Goal: Check status: Check status

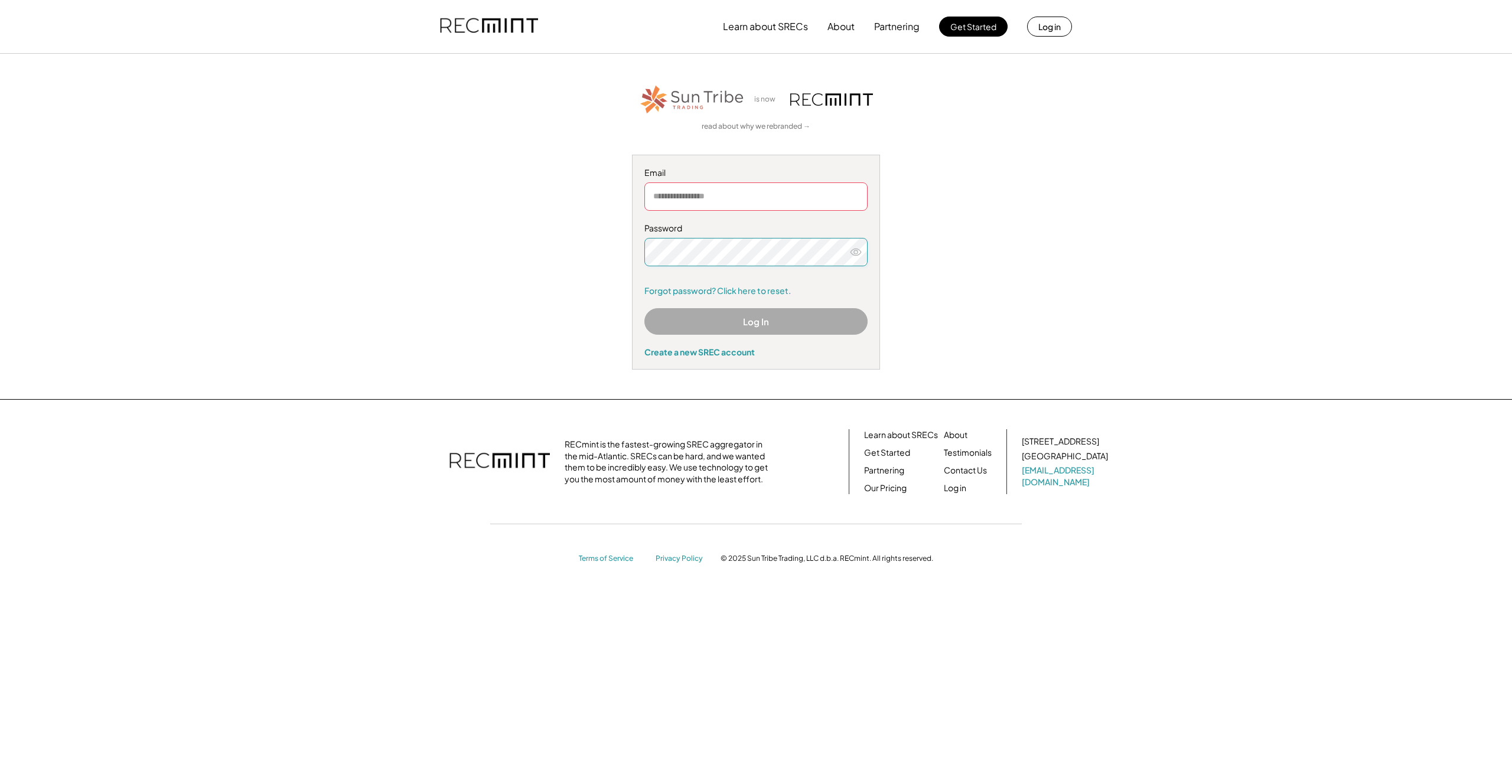
type input "**********"
click at [776, 325] on button "Log In" at bounding box center [756, 321] width 223 height 27
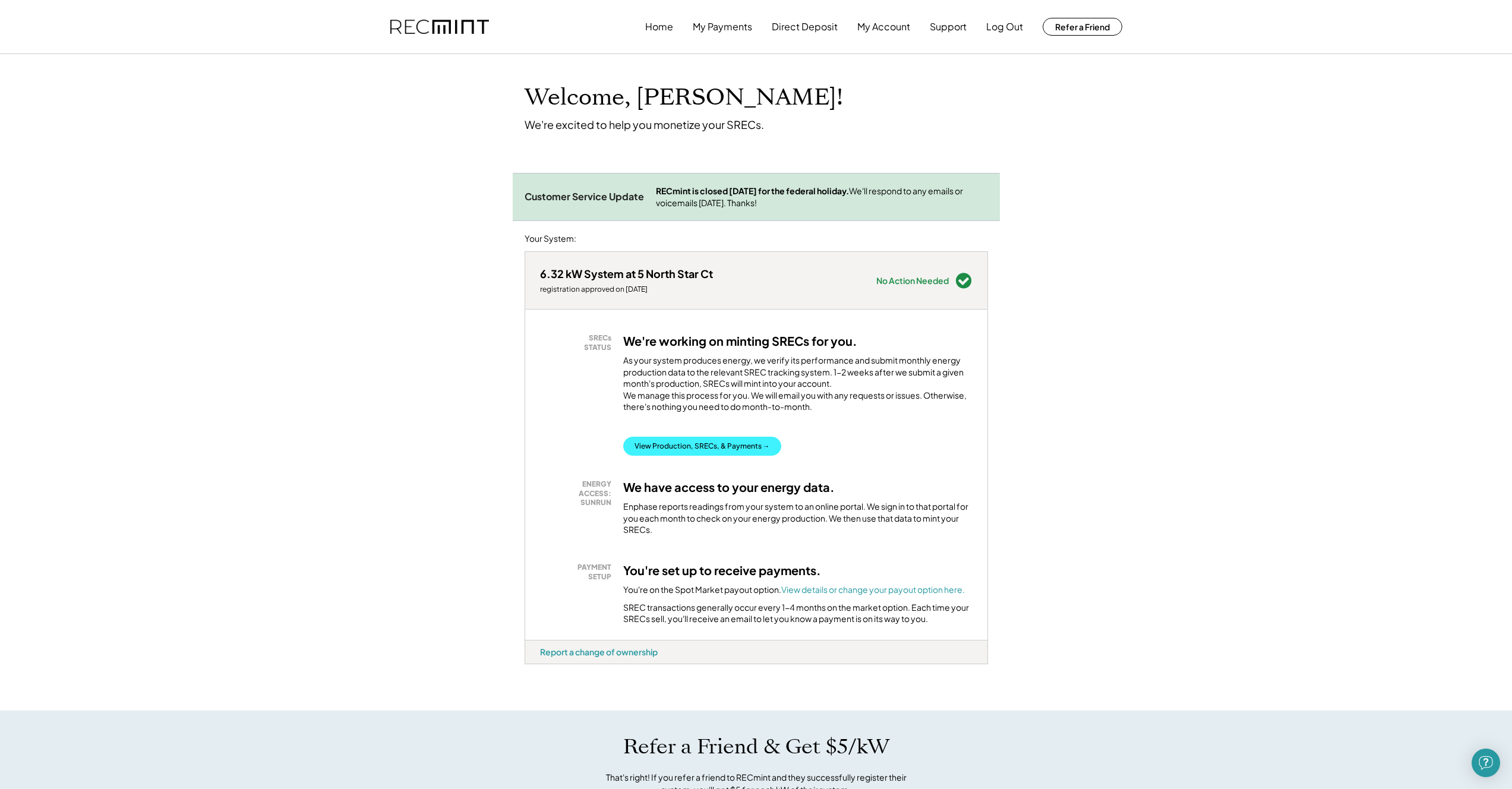
click at [744, 456] on button "View Production, SRECs, & Payments →" at bounding box center [702, 446] width 158 height 19
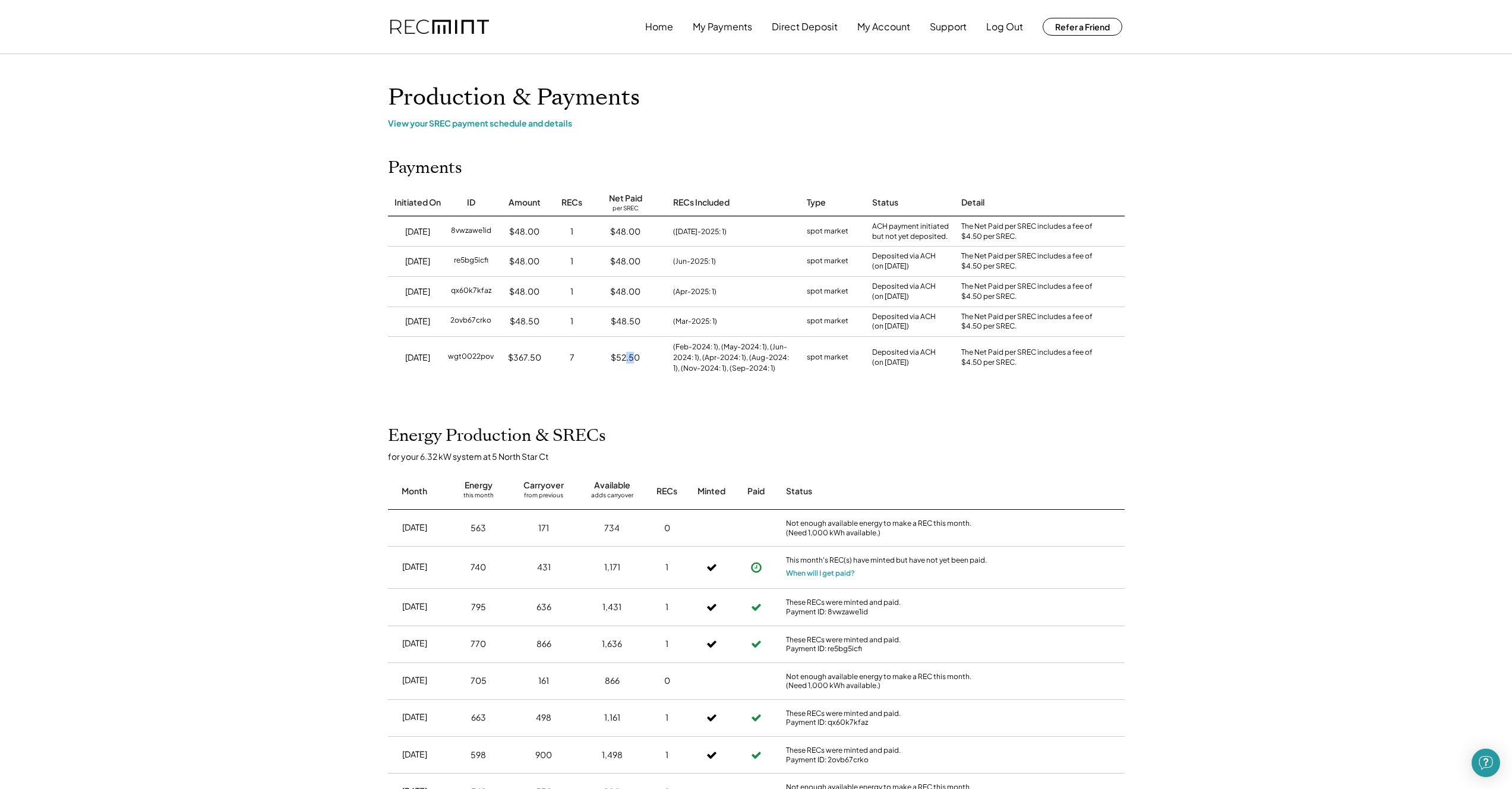
drag, startPoint x: 635, startPoint y: 358, endPoint x: 625, endPoint y: 359, distance: 10.0
click at [625, 359] on div "$52.50" at bounding box center [625, 358] width 29 height 12
drag, startPoint x: 616, startPoint y: 359, endPoint x: 644, endPoint y: 361, distance: 28.1
click at [644, 361] on div "$52.50" at bounding box center [625, 358] width 71 height 42
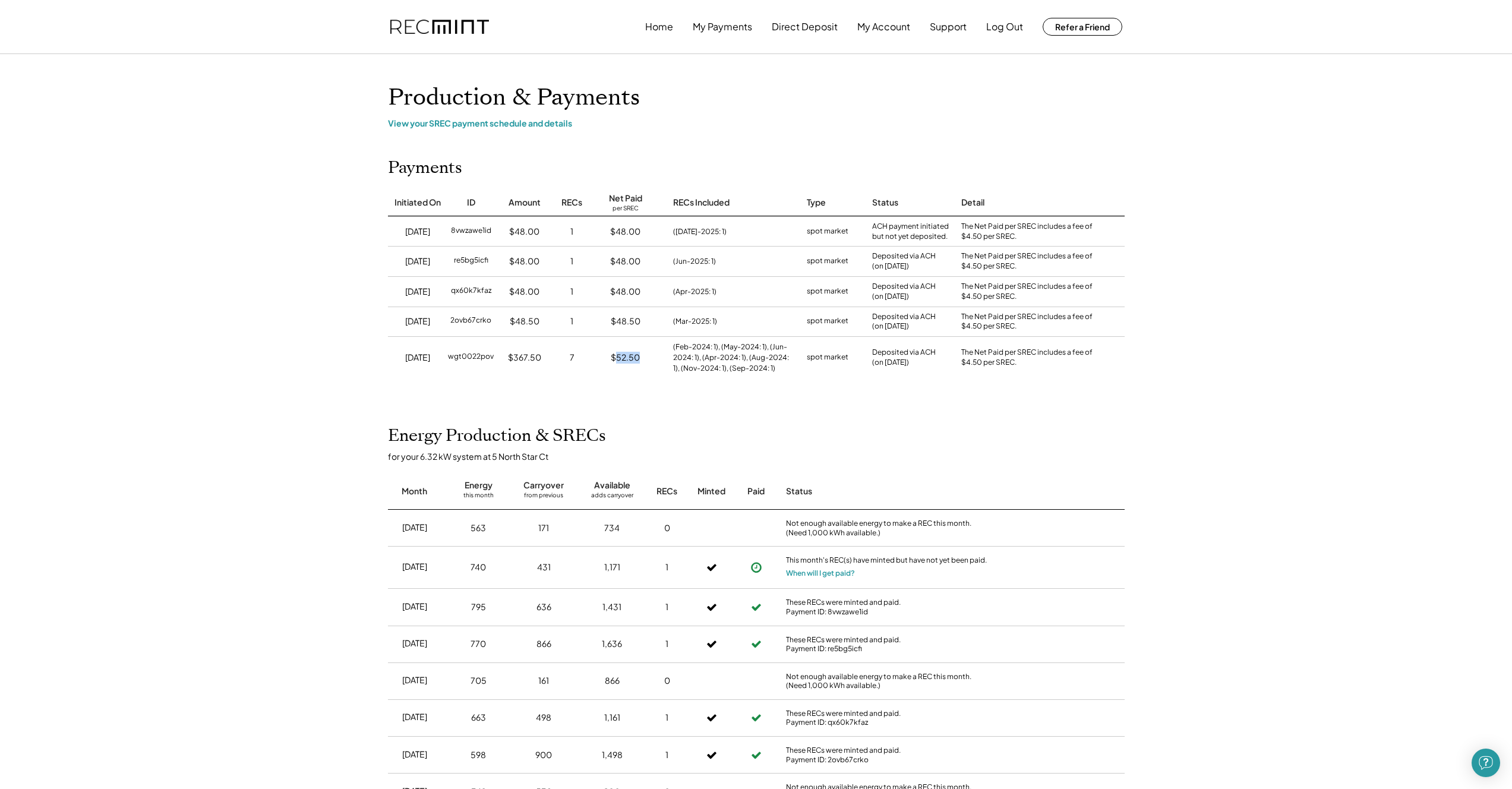
click at [644, 361] on div "$52.50" at bounding box center [625, 358] width 71 height 42
drag, startPoint x: 645, startPoint y: 360, endPoint x: 611, endPoint y: 359, distance: 34.0
click at [611, 359] on div "$52.50" at bounding box center [625, 358] width 71 height 42
click at [611, 359] on div "$52.50" at bounding box center [625, 358] width 29 height 12
drag, startPoint x: 611, startPoint y: 359, endPoint x: 644, endPoint y: 359, distance: 33.0
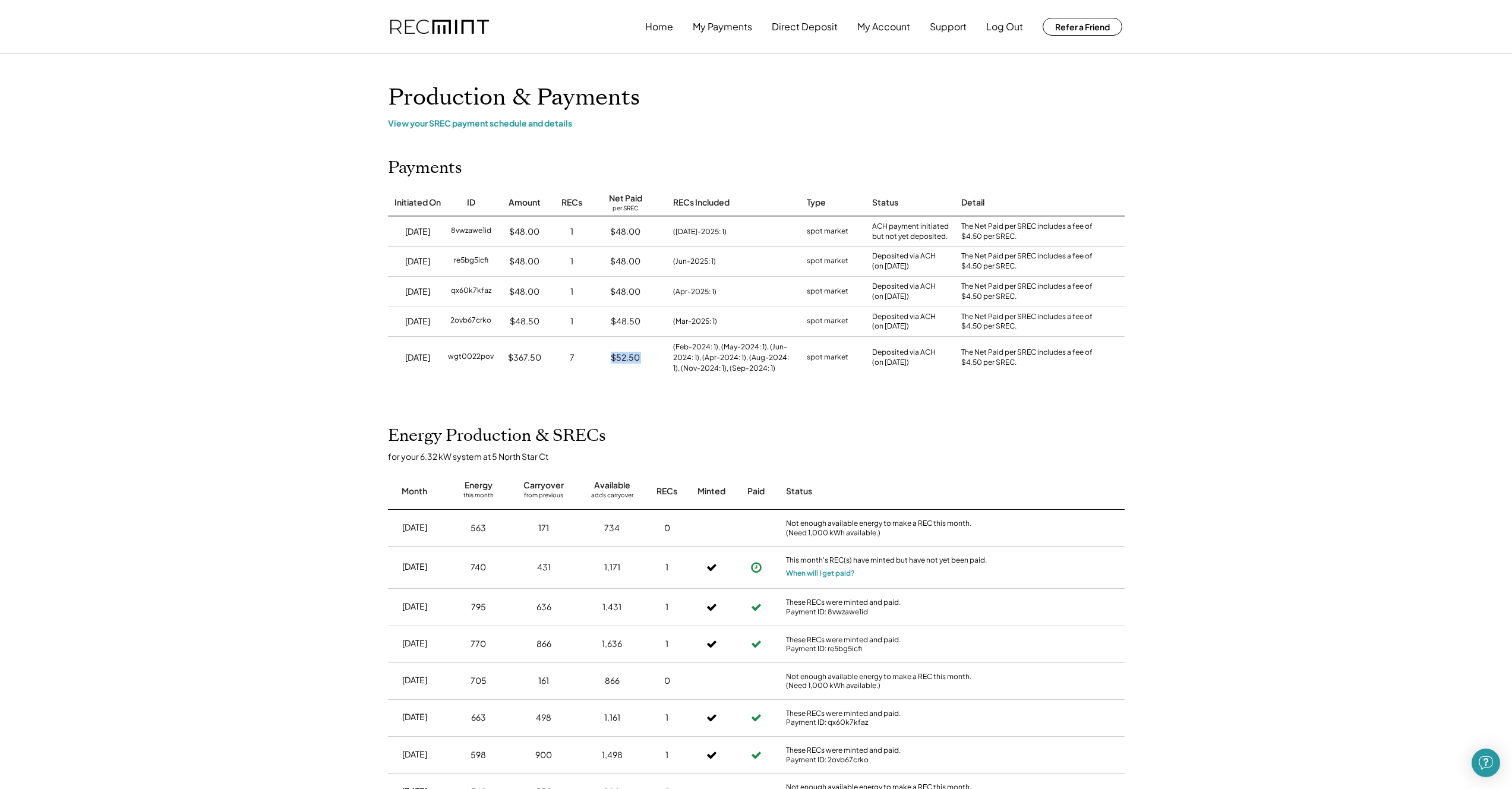
click at [644, 359] on div "$52.50" at bounding box center [625, 358] width 71 height 42
drag, startPoint x: 639, startPoint y: 357, endPoint x: 615, endPoint y: 355, distance: 24.1
click at [615, 355] on div "$52.50" at bounding box center [625, 358] width 71 height 42
click at [615, 355] on div "$52.50" at bounding box center [625, 358] width 29 height 12
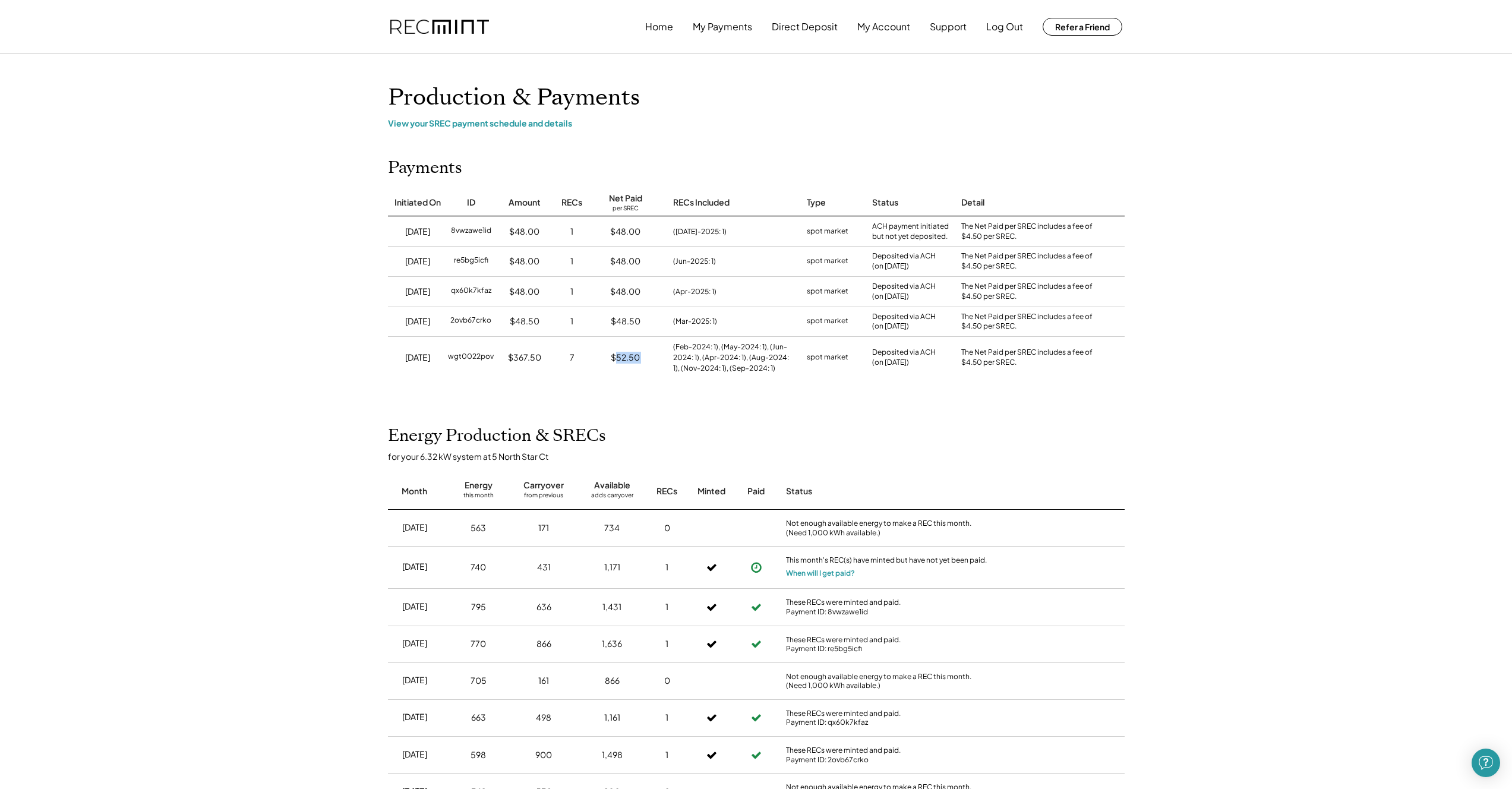
drag, startPoint x: 615, startPoint y: 355, endPoint x: 649, endPoint y: 359, distance: 34.2
click at [649, 359] on div "$52.50" at bounding box center [625, 358] width 71 height 42
drag, startPoint x: 655, startPoint y: 361, endPoint x: 618, endPoint y: 357, distance: 37.2
click at [618, 357] on div "$52.50" at bounding box center [625, 358] width 71 height 42
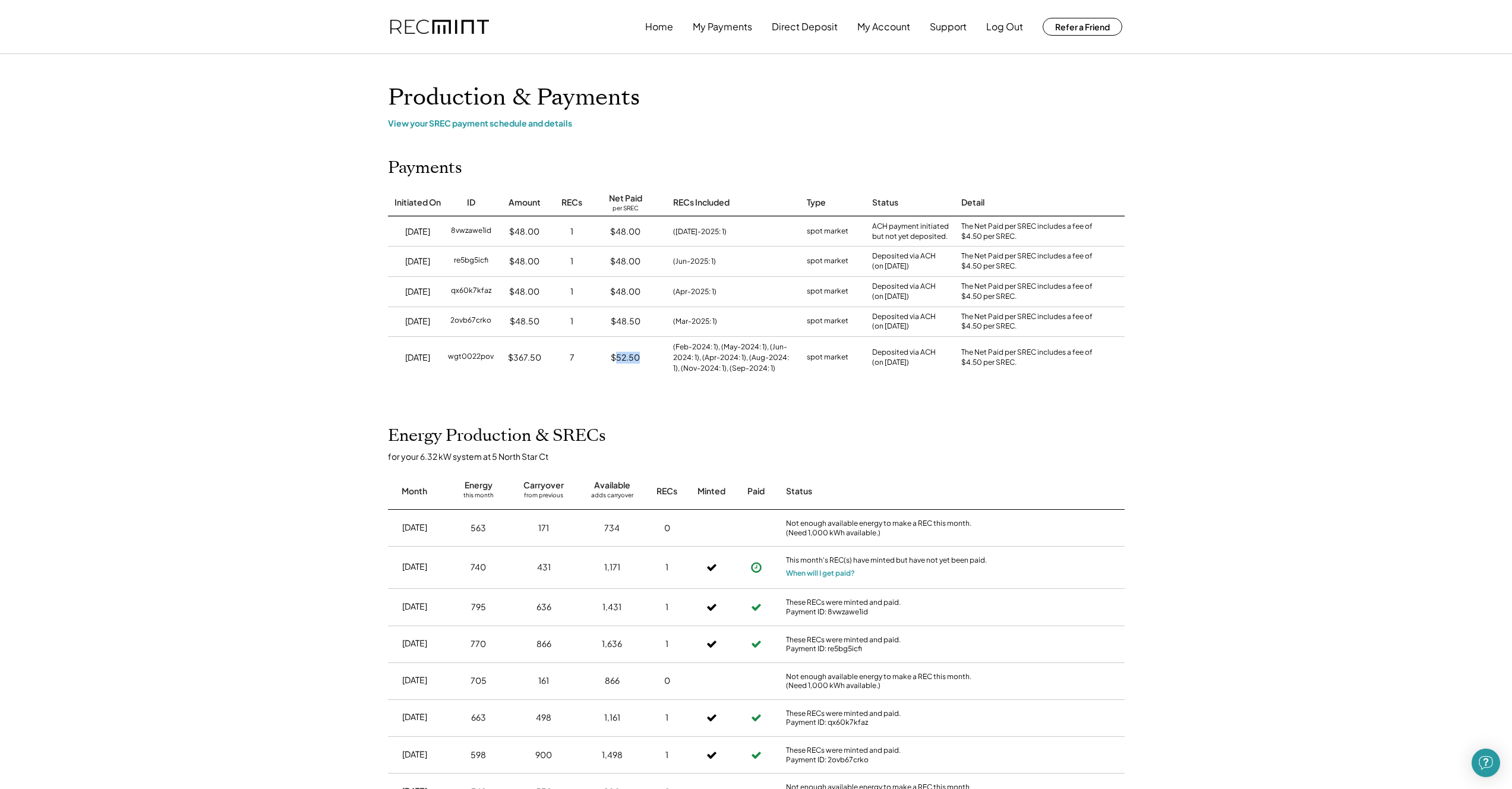
click at [618, 357] on div "$52.50" at bounding box center [625, 358] width 29 height 12
drag, startPoint x: 618, startPoint y: 357, endPoint x: 639, endPoint y: 359, distance: 21.1
click at [639, 359] on div "$52.50" at bounding box center [625, 358] width 29 height 12
drag, startPoint x: 538, startPoint y: 362, endPoint x: 512, endPoint y: 358, distance: 26.3
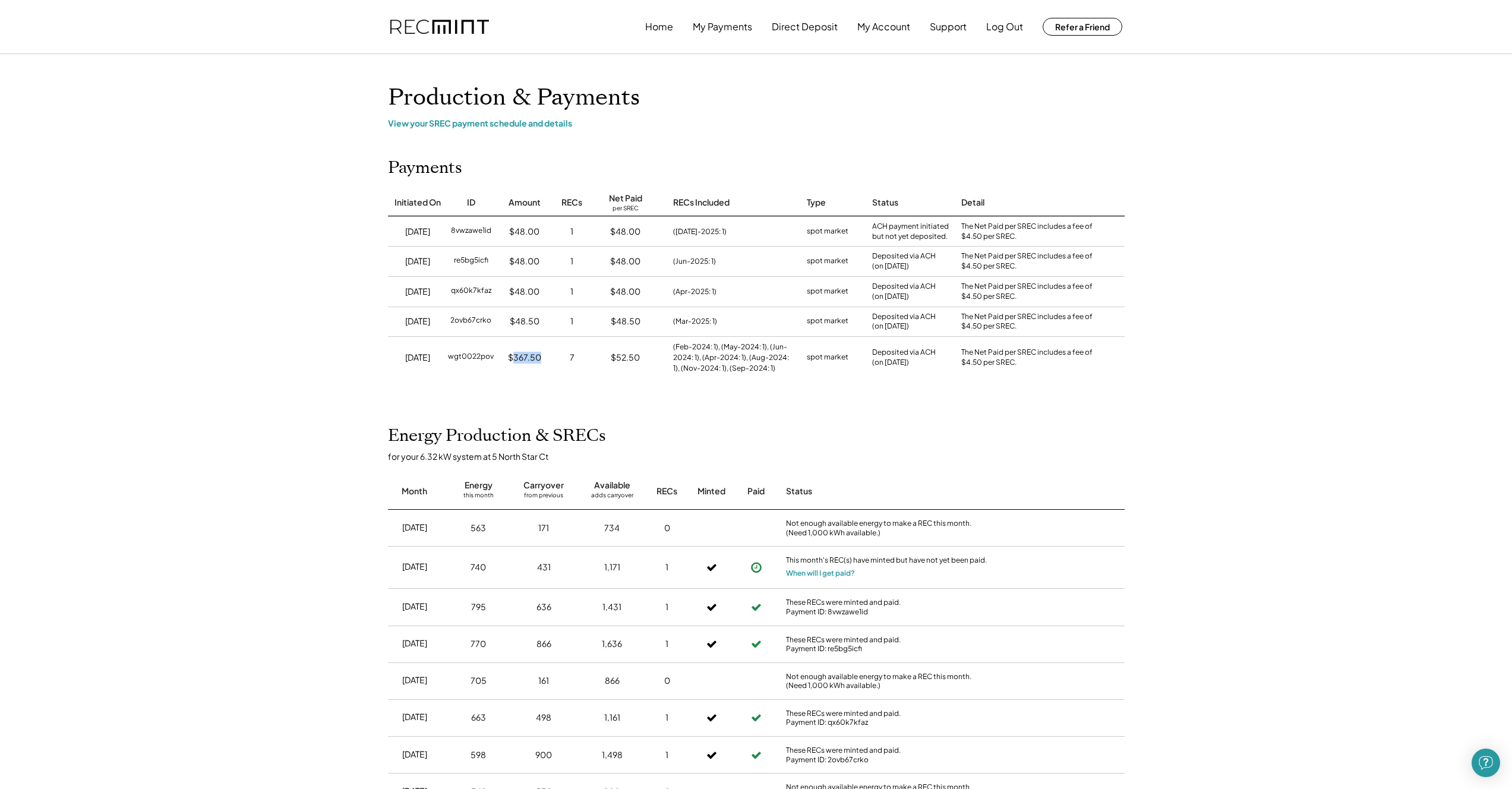
click at [512, 358] on div "$367.50" at bounding box center [524, 358] width 33 height 12
drag, startPoint x: 514, startPoint y: 225, endPoint x: 543, endPoint y: 240, distance: 32.6
click at [543, 240] on div "$48.00" at bounding box center [524, 231] width 60 height 29
drag, startPoint x: 543, startPoint y: 240, endPoint x: 543, endPoint y: 252, distance: 12.0
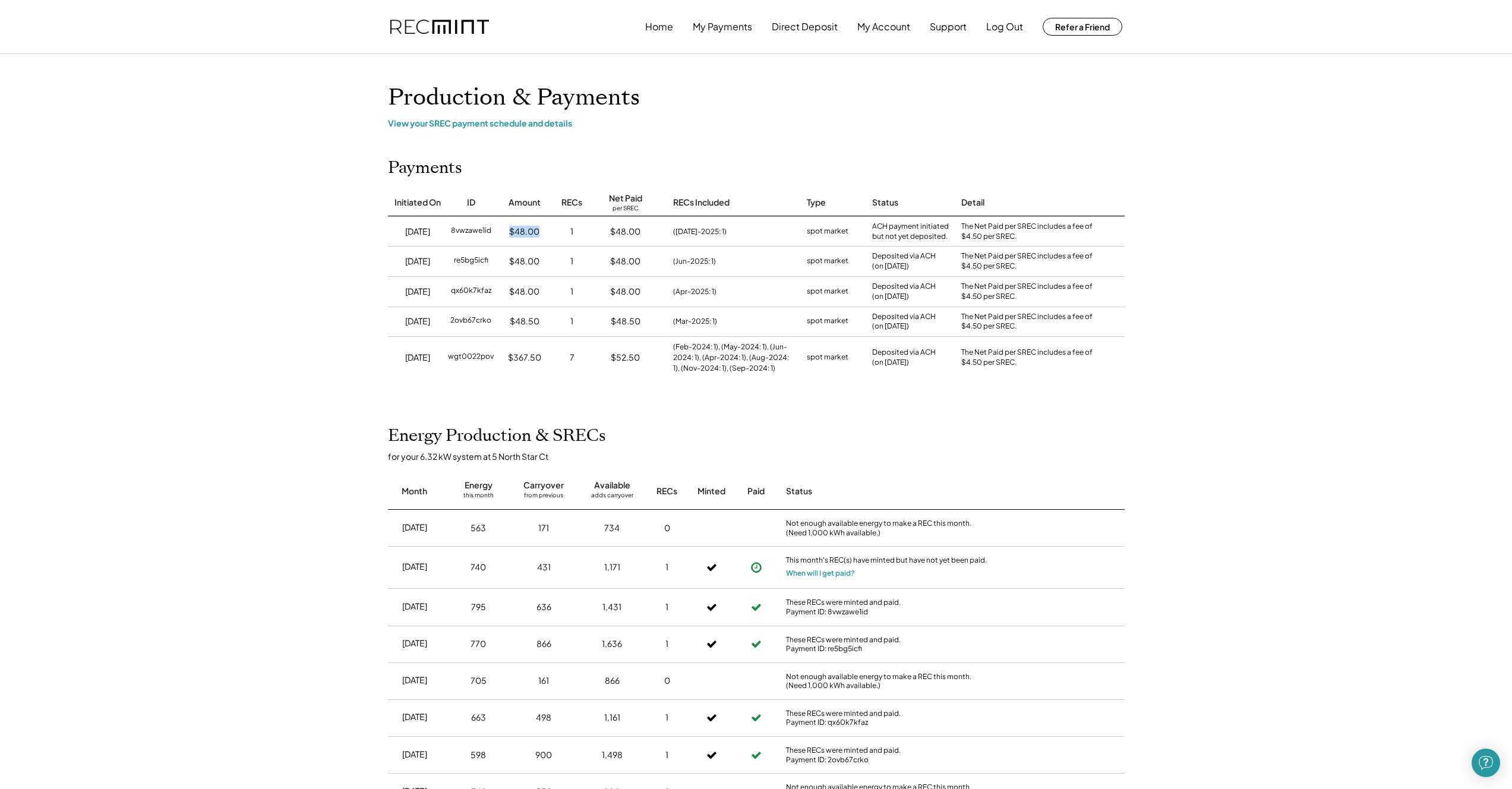
click at [543, 240] on div "$48.00" at bounding box center [524, 231] width 60 height 29
drag, startPoint x: 543, startPoint y: 260, endPoint x: 513, endPoint y: 261, distance: 30.0
click at [513, 261] on div "$48.00" at bounding box center [524, 261] width 60 height 29
click at [513, 261] on div "$48.00" at bounding box center [524, 261] width 30 height 12
drag, startPoint x: 553, startPoint y: 265, endPoint x: 569, endPoint y: 266, distance: 16.0
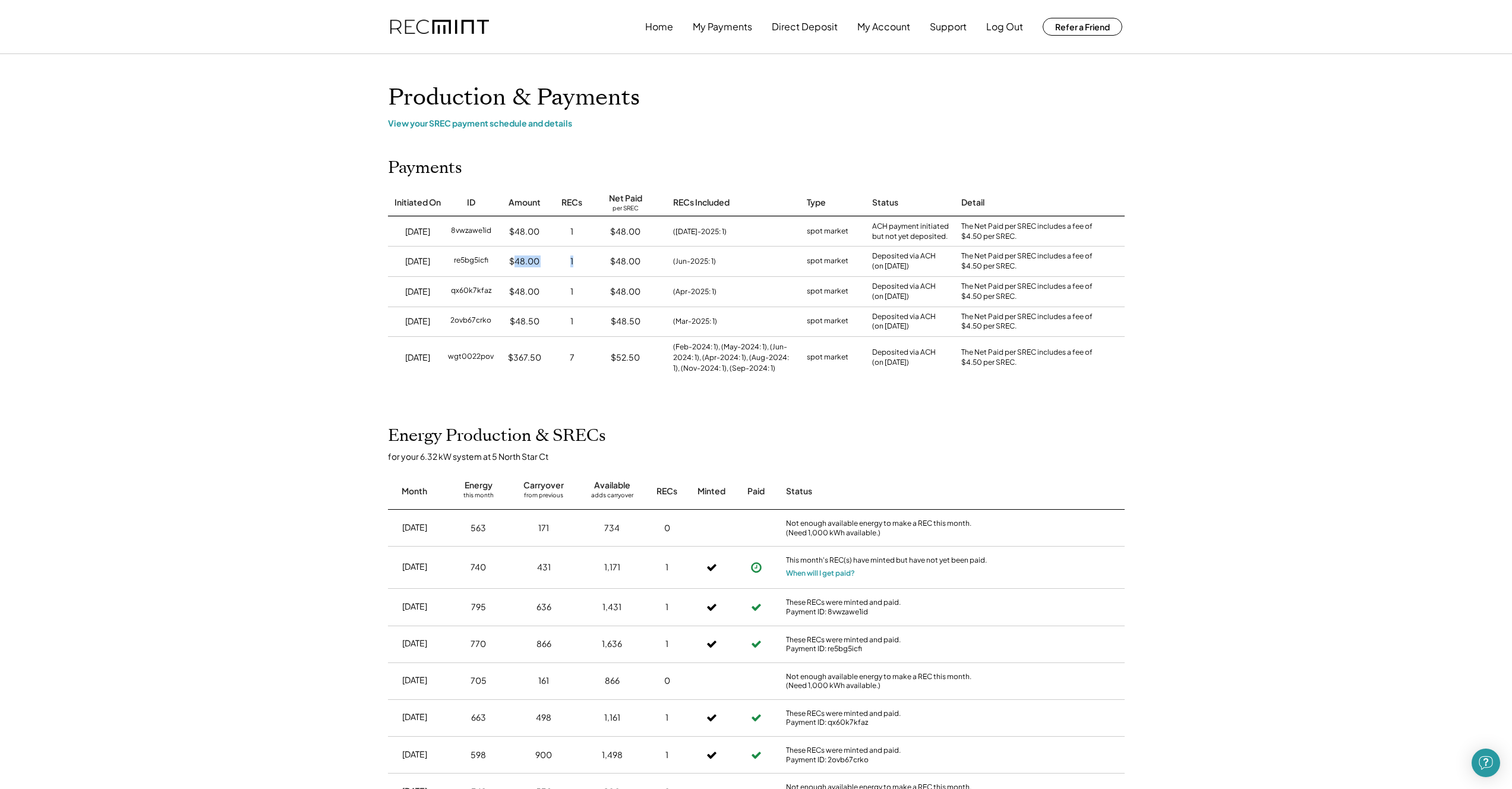
click at [569, 266] on div "7/30/25 re5bg5icfi $48.00 1 $48.00 (Jun-2025: 1) spot market Deposited via ACH …" at bounding box center [756, 261] width 736 height 30
drag, startPoint x: 569, startPoint y: 266, endPoint x: 562, endPoint y: 305, distance: 39.6
click at [569, 268] on div "1" at bounding box center [572, 261] width 35 height 29
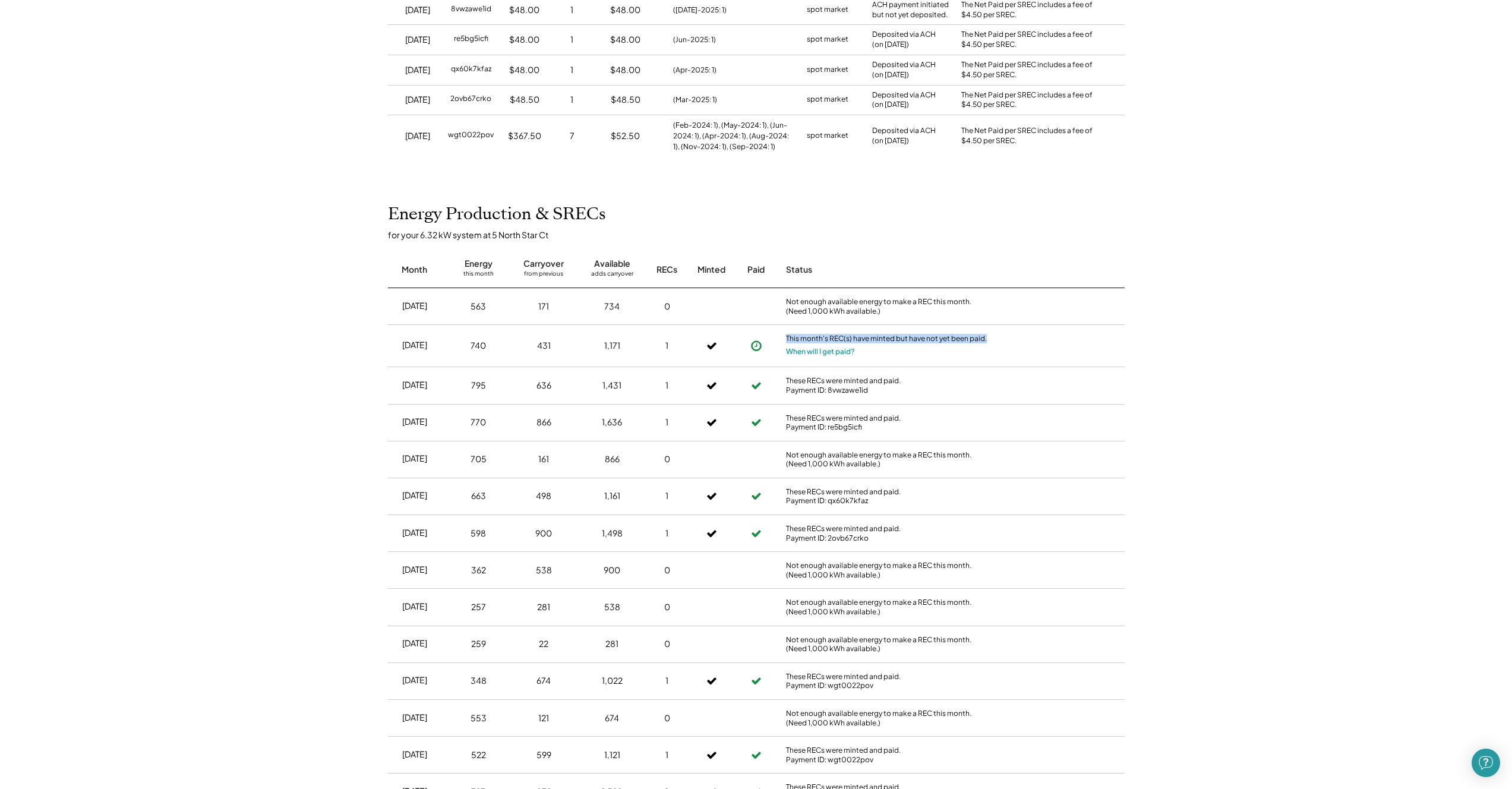
drag, startPoint x: 982, startPoint y: 340, endPoint x: 774, endPoint y: 325, distance: 208.5
click at [774, 325] on div "Aug 2025 740 431 1,171 1 This month's REC(s) have minted but have not yet been …" at bounding box center [756, 346] width 736 height 42
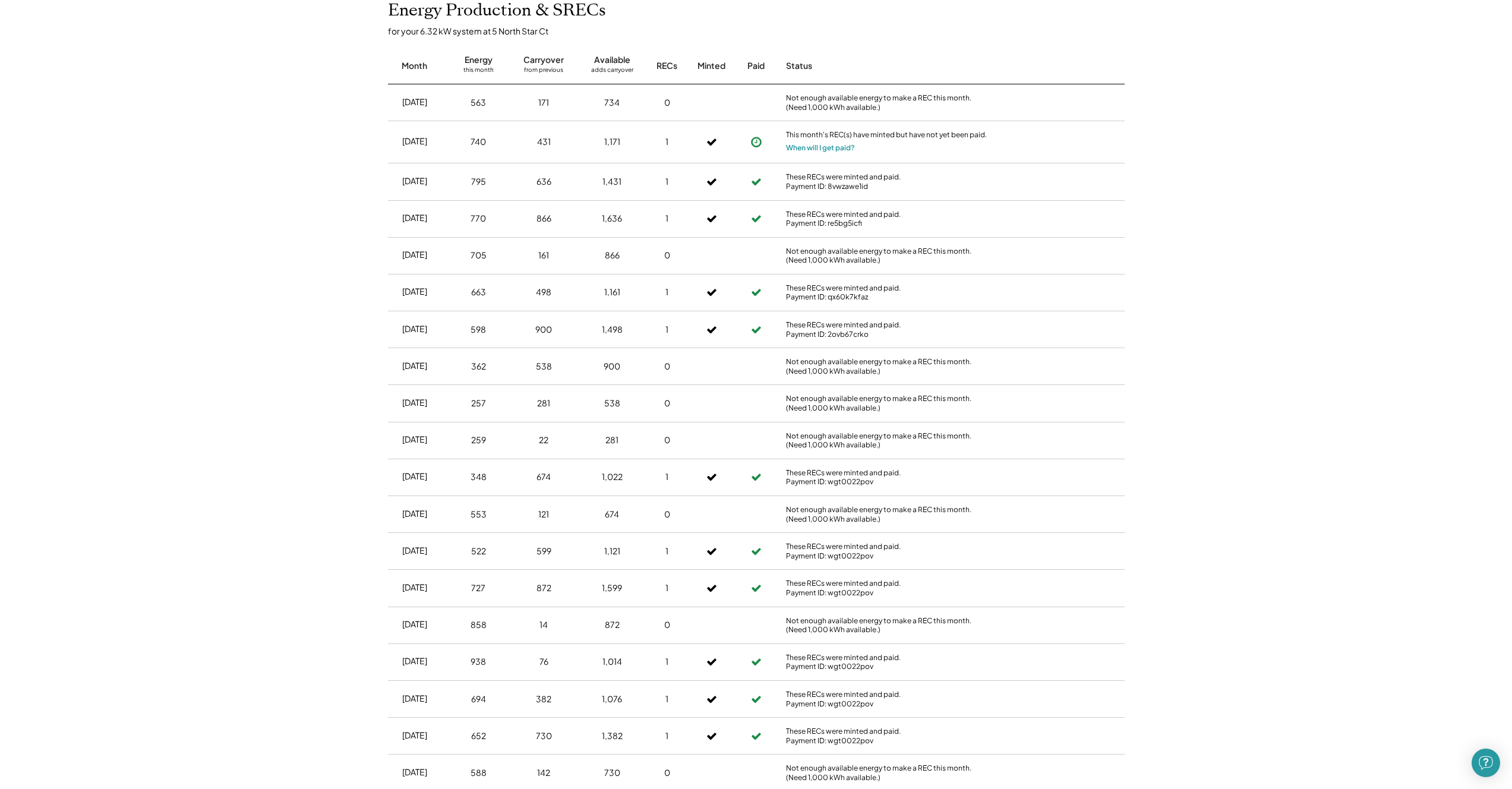
scroll to position [163, 0]
